Goal: Task Accomplishment & Management: Complete application form

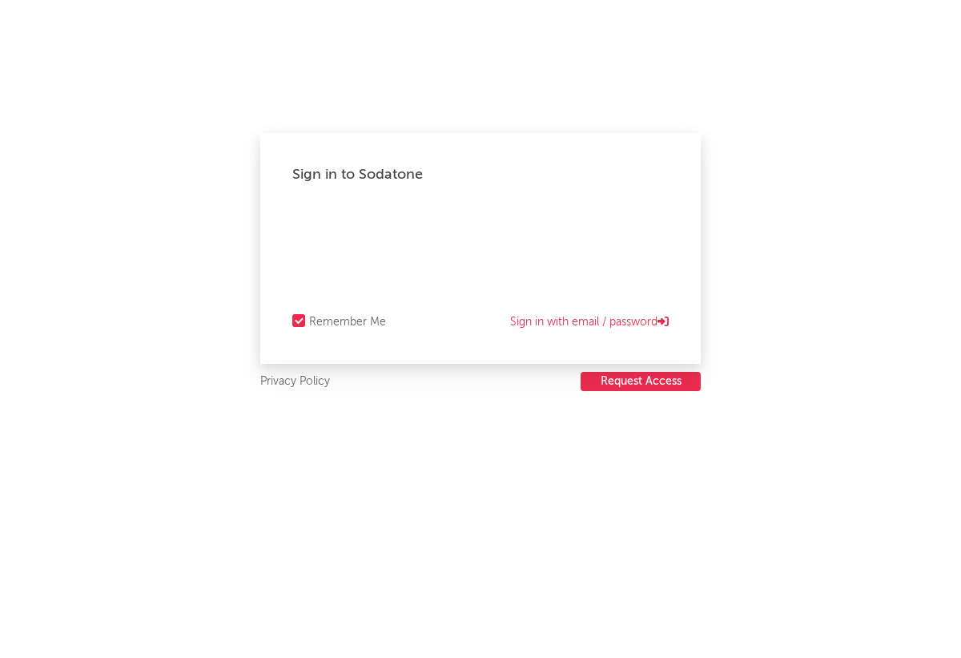
click at [630, 381] on button "Request Access" at bounding box center [641, 381] width 120 height 19
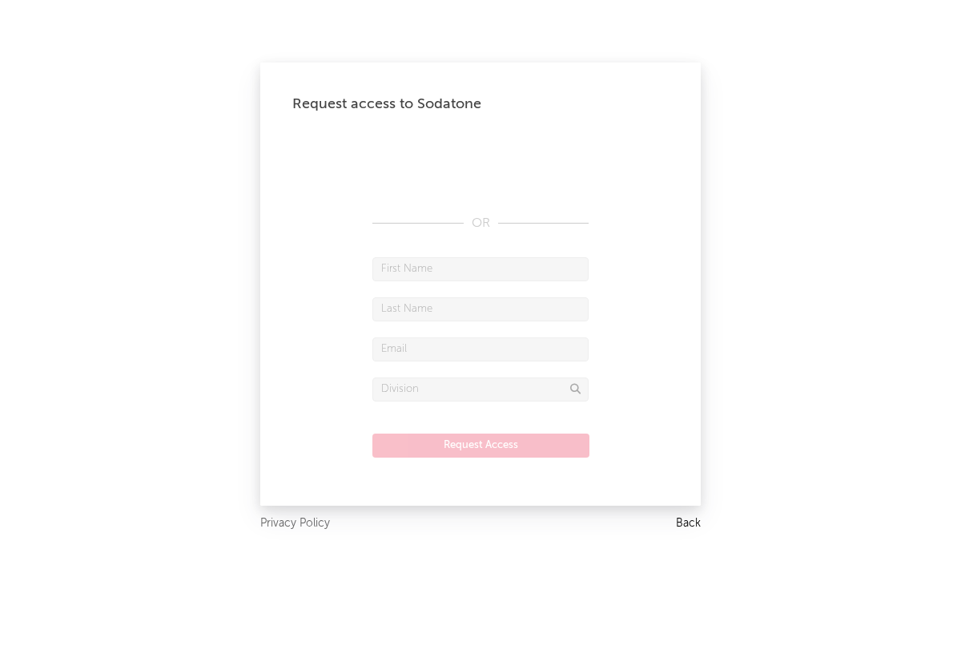
click at [686, 525] on link "Back" at bounding box center [688, 523] width 25 height 20
